Goal: Task Accomplishment & Management: Manage account settings

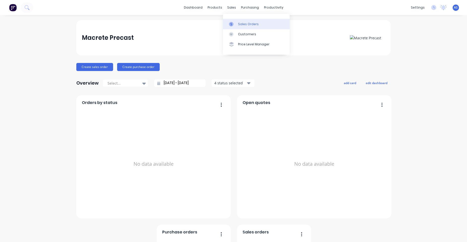
click at [237, 23] on link "Sales Orders" at bounding box center [256, 24] width 67 height 10
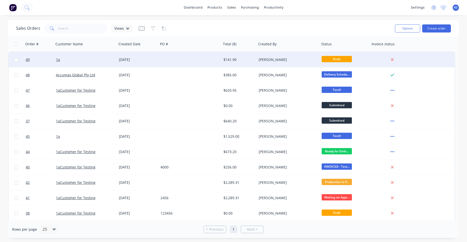
click at [195, 60] on div at bounding box center [190, 59] width 63 height 15
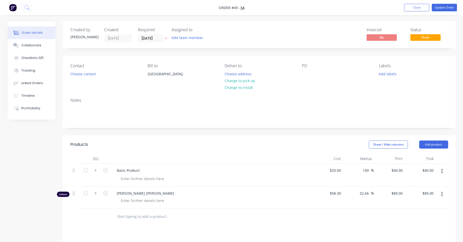
click at [13, 4] on button "button" at bounding box center [13, 8] width 11 height 8
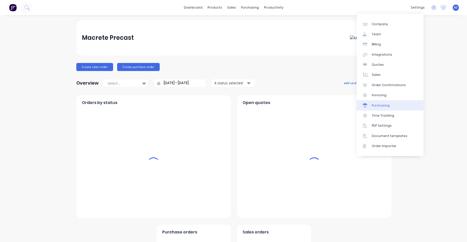
click at [382, 105] on div "Purchasing" at bounding box center [381, 105] width 18 height 5
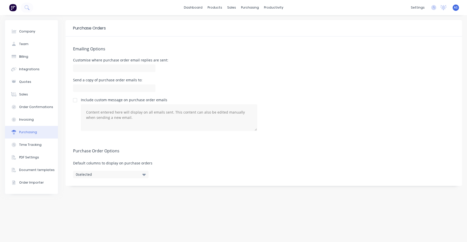
click at [76, 98] on div at bounding box center [75, 100] width 10 height 10
click at [75, 101] on div at bounding box center [75, 100] width 10 height 10
click at [74, 99] on div at bounding box center [75, 100] width 10 height 10
click at [128, 96] on div "Emailing Options Customise where purchase order email replies are sent: Send a …" at bounding box center [264, 88] width 397 height 102
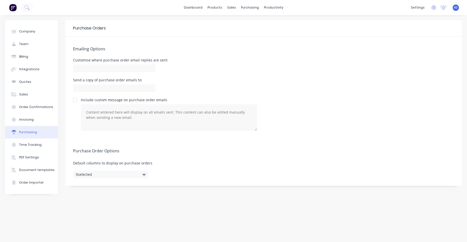
click at [113, 180] on div "Purchase Order Options Default columns to display on purchase orders 0 selected" at bounding box center [264, 162] width 397 height 47
click at [114, 177] on button "0 selected" at bounding box center [111, 175] width 76 height 8
click at [84, 190] on label "Discount" at bounding box center [83, 191] width 9 height 4
click at [79, 189] on input "Discount" at bounding box center [79, 189] width 0 height 0
click at [86, 192] on label "Discount" at bounding box center [83, 191] width 9 height 4
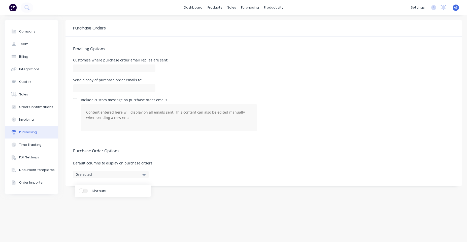
click at [79, 189] on input "Discount" at bounding box center [79, 189] width 0 height 0
drag, startPoint x: 217, startPoint y: 168, endPoint x: 182, endPoint y: 155, distance: 37.8
click at [215, 168] on div "Purchase Order Options Default columns to display on purchase orders 0 selected" at bounding box center [264, 162] width 397 height 47
